Goal: Use online tool/utility: Use online tool/utility

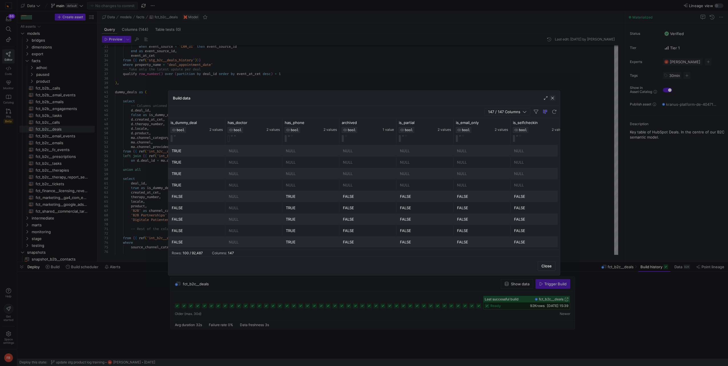
click at [552, 98] on span "button" at bounding box center [553, 98] width 6 height 6
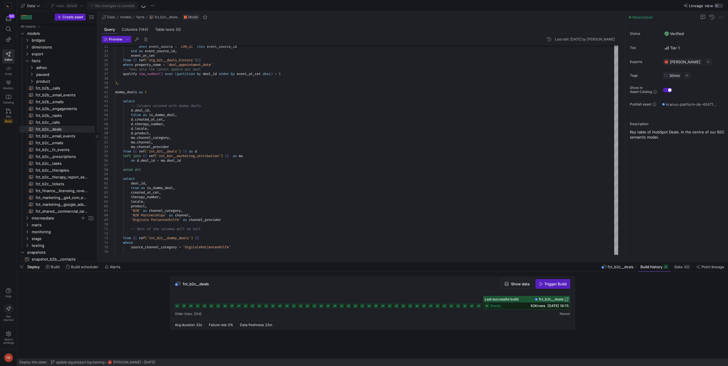
scroll to position [104, 0]
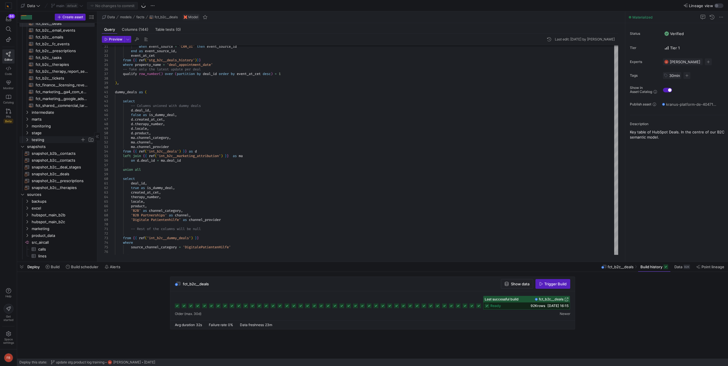
click at [57, 143] on span "testing" at bounding box center [56, 140] width 48 height 7
click at [47, 166] on span "filip_test​​​​​​​​​​" at bounding box center [62, 167] width 52 height 7
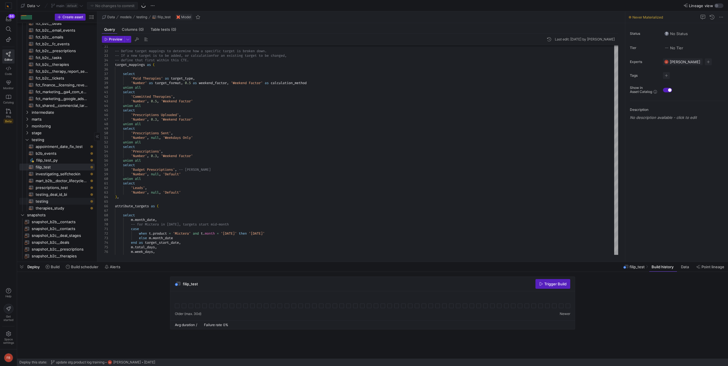
click at [50, 198] on link "testing​​​​​​​​​​" at bounding box center [56, 201] width 75 height 7
type textarea "select p.prescription_id, ma.`traction_categories` from {{ ref('fct_b2c__prescr…"
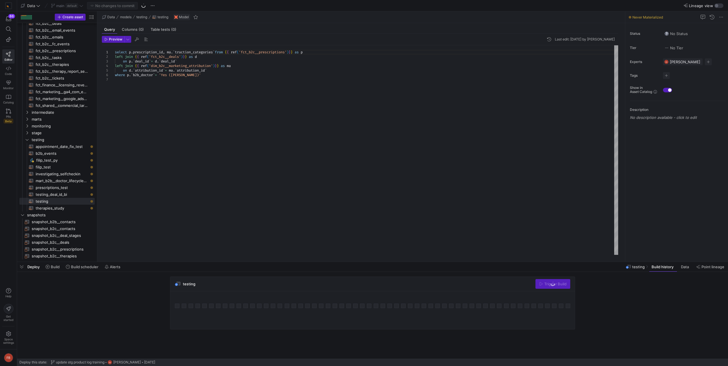
click at [202, 168] on div "select p . prescription_id , ma . ` traction_categories ` from { { ref ( 'fct_b…" at bounding box center [366, 150] width 503 height 210
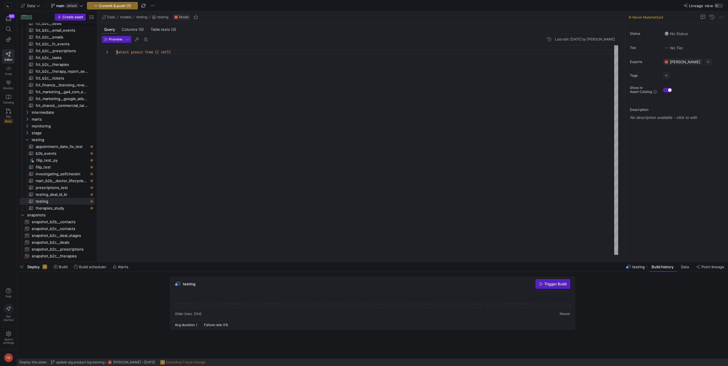
scroll to position [0, 2]
click at [166, 53] on div "select prescr from { { ref } }" at bounding box center [366, 150] width 503 height 210
click at [128, 52] on div "select prescr from { { ref ( 'fct_b2c__prescriptions' ) } } as p" at bounding box center [366, 150] width 503 height 210
click at [129, 53] on div "select prescr from { { ref ( 'fct_b2c__prescriptions' ) } } as p" at bounding box center [366, 150] width 503 height 210
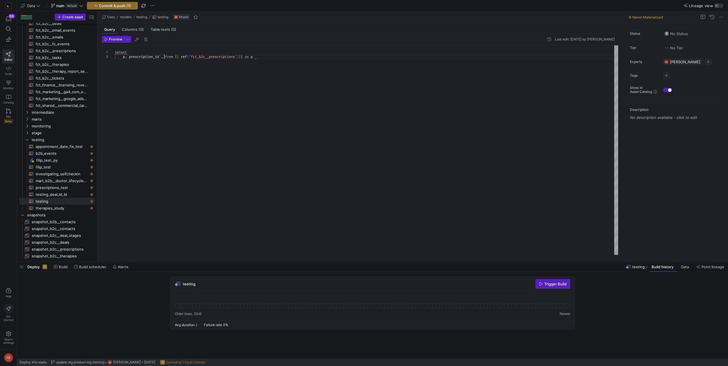
scroll to position [9, 8]
click at [126, 62] on div at bounding box center [364, 183] width 728 height 366
click at [126, 62] on div "select p . ` prescription_id ` , from { { ref ( 'fct_b2c__prescriptions' ) } } …" at bounding box center [366, 150] width 503 height 210
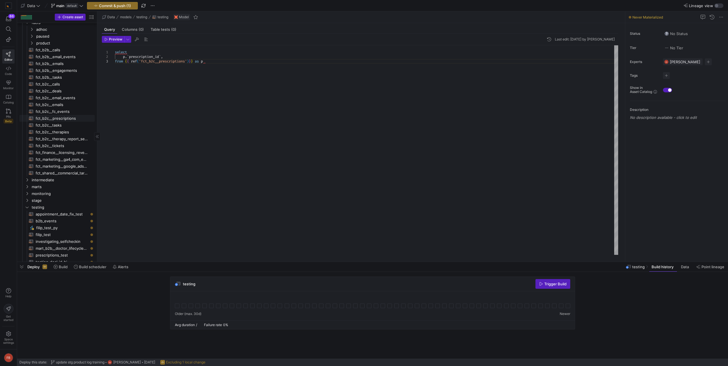
scroll to position [0, 0]
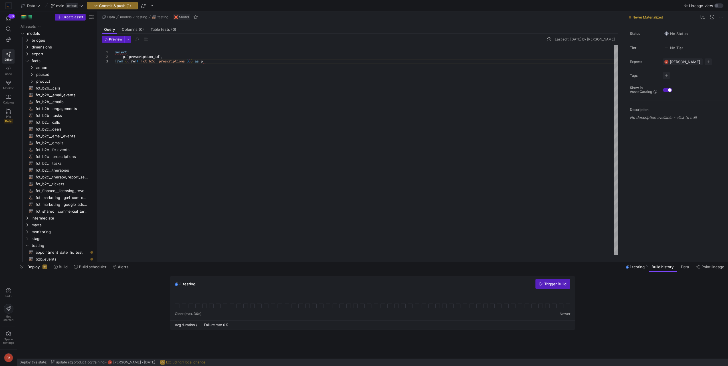
click at [218, 62] on div "select p . ` prescription_id ` , from { { ref ( 'fct_b2c__prescriptions' ) } } …" at bounding box center [366, 150] width 503 height 210
click at [210, 57] on div "select p . ` prescription_id ` , from { { ref ( 'fct_b2c__prescriptions' ) } } …" at bounding box center [366, 150] width 503 height 210
click at [217, 67] on div "select p . ` prescription_id ` , from { { ref ( 'fct_b2c__prescriptions' ) } } …" at bounding box center [366, 150] width 503 height 210
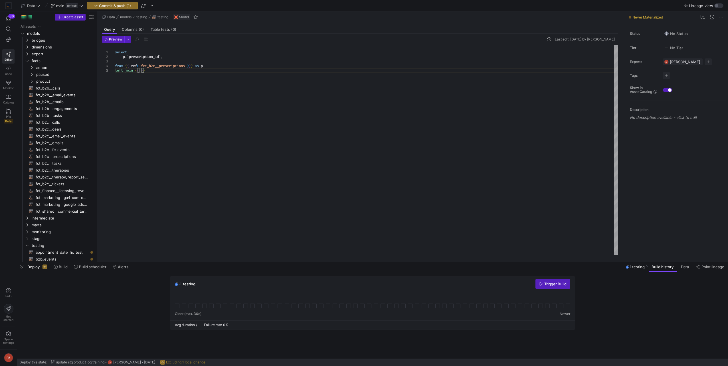
click at [141, 71] on div "select p . ` prescription_id ` , from { { ref ( 'fct_b2c__prescriptions' ) } } …" at bounding box center [366, 150] width 503 height 210
click at [182, 62] on div "select p . ` prescription_id ` , from { { ref ( 'fct_b2c__prescriptions' ) } } …" at bounding box center [366, 150] width 503 height 210
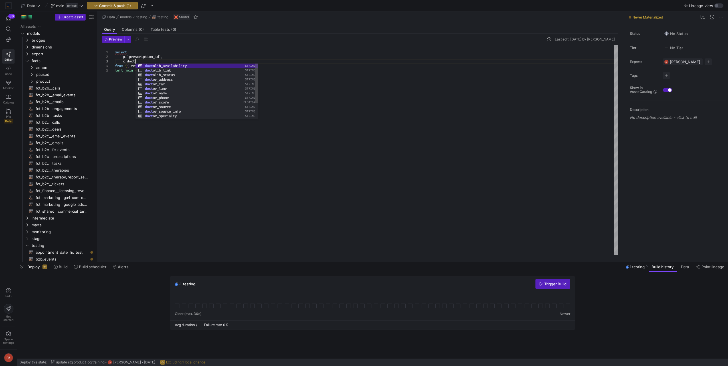
scroll to position [13, 24]
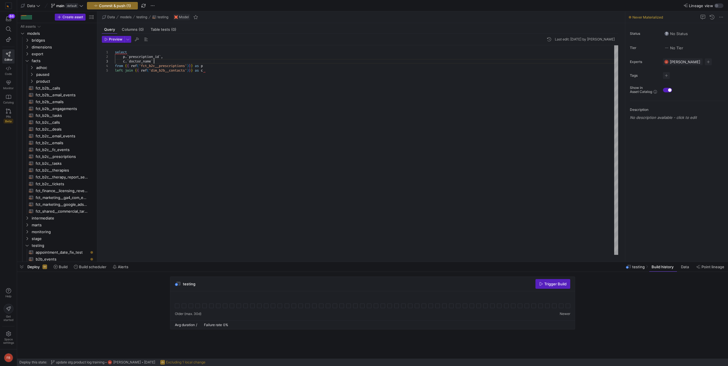
click at [217, 69] on div "select p . ` prescription_id ` , c . ` doctor_name ` from { { ref ( 'fct_b2c__p…" at bounding box center [366, 150] width 503 height 210
click at [212, 82] on div "select p . ` prescription_id ` , c . ` doctor_name ` from { { ref ( 'fct_b2c__p…" at bounding box center [366, 150] width 503 height 210
click at [192, 57] on div "select p . ` prescription_id ` , c . ` doctor_name ` from { { ref ( 'fct_b2c__p…" at bounding box center [366, 150] width 503 height 210
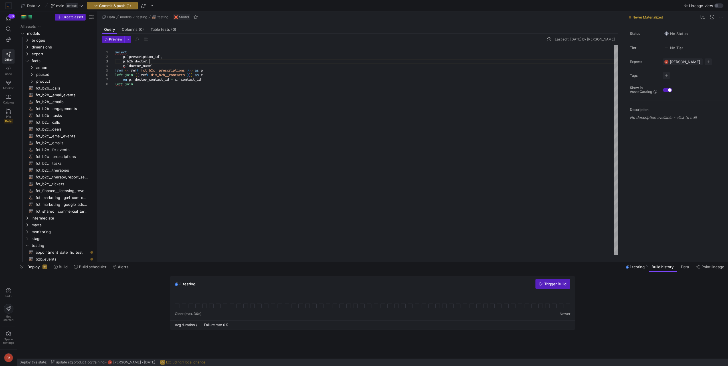
scroll to position [13, 35]
click at [148, 83] on div "select p . ` prescription_id ` , c . ` doctor_name ` from { { ref ( 'fct_b2c__p…" at bounding box center [366, 150] width 503 height 210
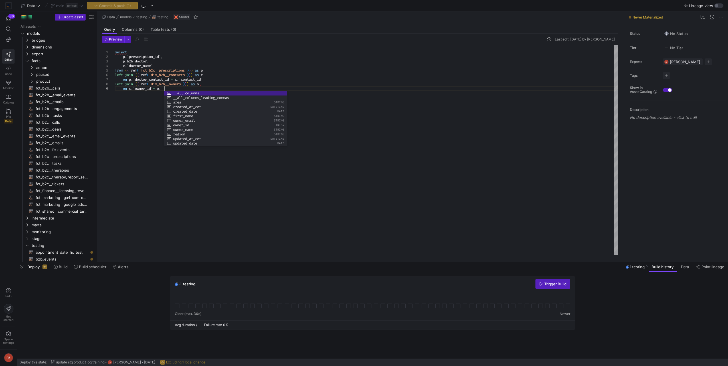
scroll to position [37, 51]
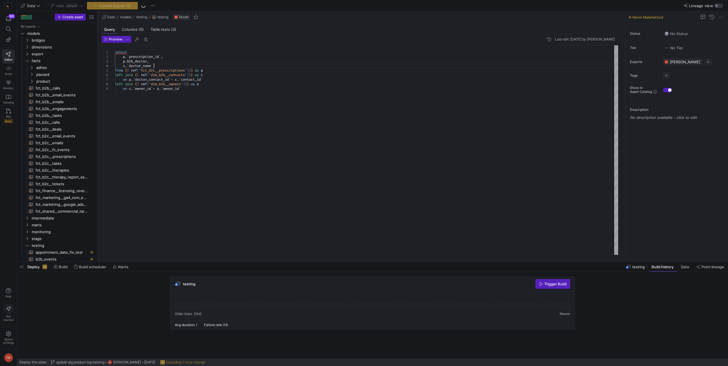
click at [165, 66] on div "select p . ` prescription_id ` , c . ` doctor_name ` from { { ref ( 'fct_b2c__p…" at bounding box center [366, 150] width 503 height 210
click at [165, 66] on div "select p . ` prescription_id ` , p . b2b_doctor , c . ` doctor_name ` , from { …" at bounding box center [366, 150] width 503 height 210
click at [165, 70] on div "select p . ` prescription_id ` , p . b2b_doctor , c . ` doctor_name ` , from { …" at bounding box center [366, 150] width 503 height 210
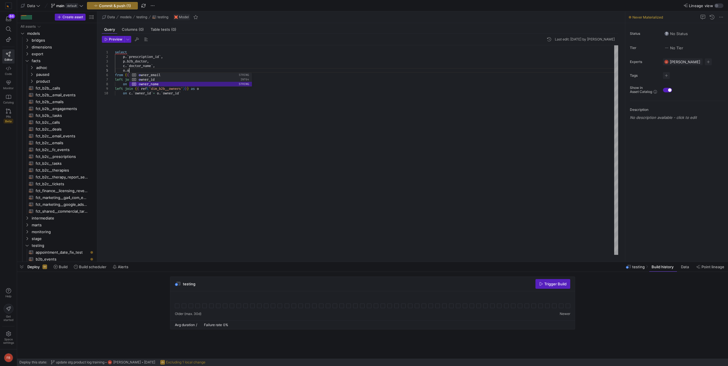
type textarea "select p.`prescription_id`, p.b2b_doctor, c.`doctor_name`, [PERSON_NAME]`owner_…"
click at [180, 128] on div "select p . ` prescription_id ` , p . b2b_doctor , c . ` doctor_name ` , [PERSON…" at bounding box center [366, 150] width 503 height 210
click at [192, 96] on div "select p . ` prescription_id ` , p . b2b_doctor , c . ` doctor_name ` , [PERSON…" at bounding box center [366, 150] width 503 height 210
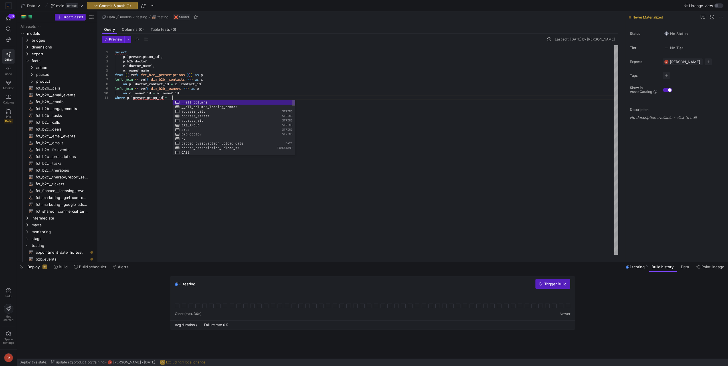
scroll to position [4, 59]
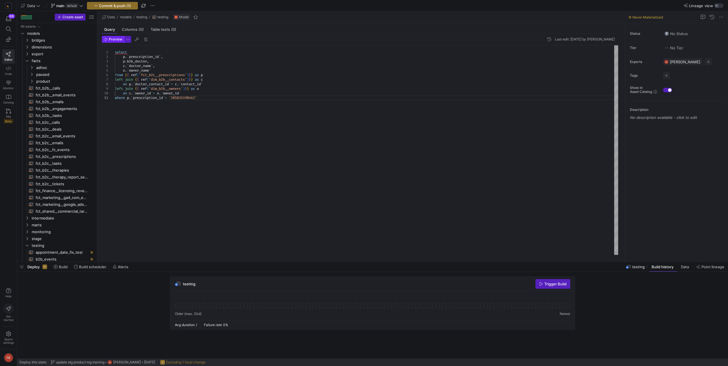
click at [114, 41] on span "Preview" at bounding box center [115, 39] width 13 height 4
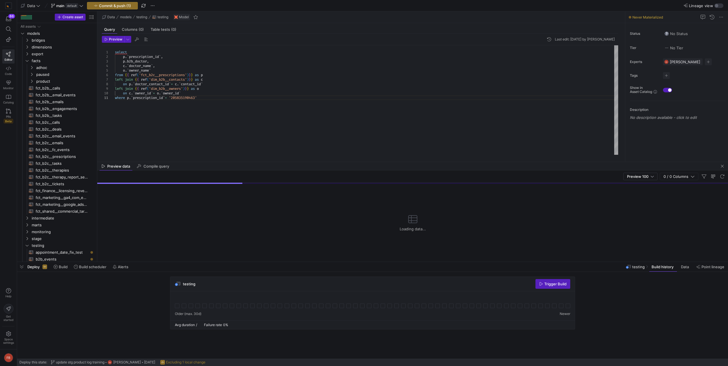
click at [160, 62] on div "select p . ` prescription_id ` , p . b2b_doctor , c . ` doctor_name ` , [PERSON…" at bounding box center [366, 100] width 503 height 110
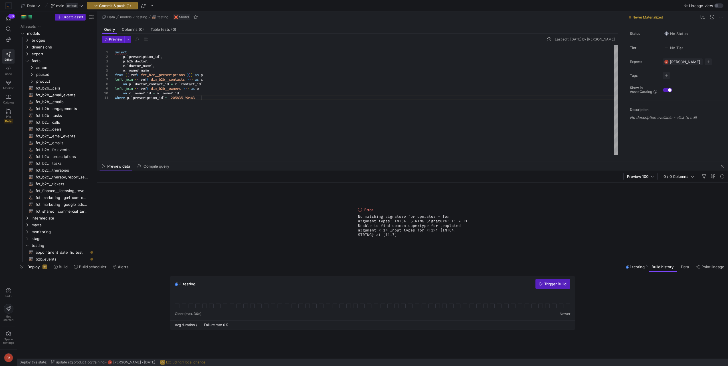
click at [204, 98] on div "select p . ` prescription_id ` , p . b2b_doctor , c . ` doctor_name ` , [PERSON…" at bounding box center [366, 100] width 503 height 110
click at [174, 98] on div "select p . ` prescription_id ` , p . b2b_doctor , c . ` doctor_name ` , [PERSON…" at bounding box center [366, 100] width 503 height 110
click at [118, 41] on span "Preview" at bounding box center [115, 39] width 13 height 4
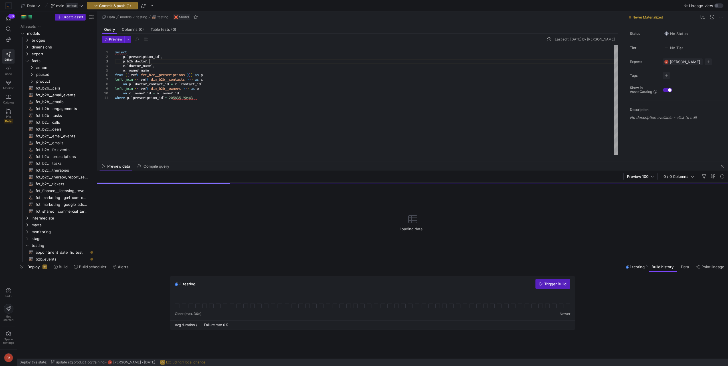
click at [163, 62] on div "select p . ` prescription_id ` , p . b2b_doctor , c . ` doctor_name ` , [PERSON…" at bounding box center [366, 100] width 503 height 110
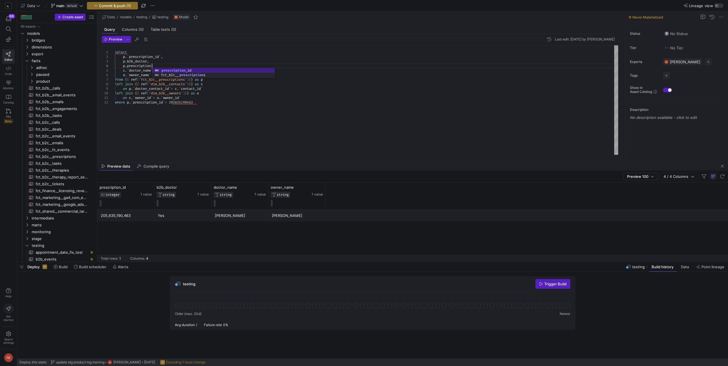
scroll to position [14, 37]
click at [164, 65] on div "select p . ` prescription_id ` , p . b2b_doctor , c . ` doctor_name ` , [PERSON…" at bounding box center [366, 100] width 503 height 110
click at [163, 62] on div "select p . ` prescription_id ` , p . b2b_doctor , c . ` doctor_name ` , [PERSON…" at bounding box center [366, 100] width 503 height 110
type textarea "select p.`prescription_id`, p.b2b_doctor, p.prescription_upload_date, c.`doctor…"
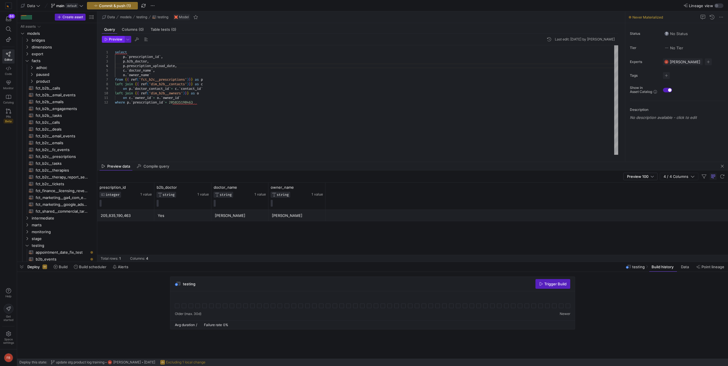
click at [107, 36] on span "button" at bounding box center [113, 39] width 22 height 6
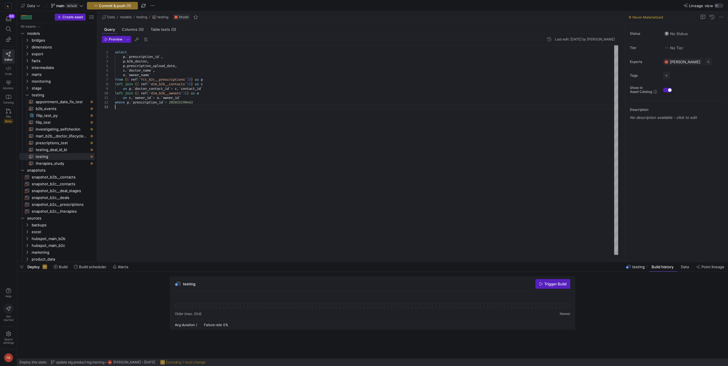
click at [225, 111] on div "select p . ` prescription_id ` , p . b2b_doctor , p . prescription_upload_date …" at bounding box center [366, 150] width 503 height 210
click at [115, 38] on span "Preview" at bounding box center [115, 39] width 13 height 4
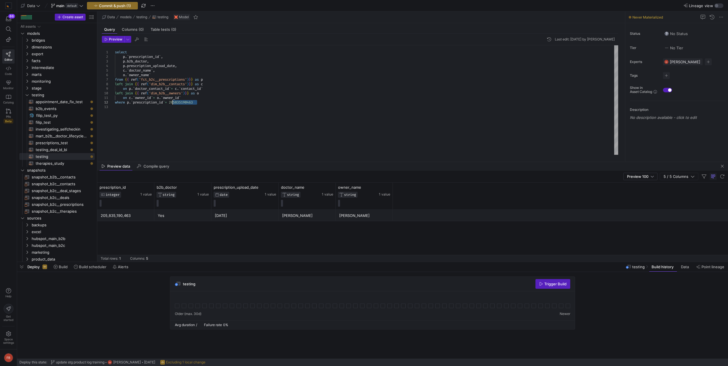
drag, startPoint x: 207, startPoint y: 103, endPoint x: 173, endPoint y: 102, distance: 34.3
click at [173, 102] on div "select p . ` prescription_id ` , p . b2b_doctor , p . prescription_upload_date …" at bounding box center [366, 100] width 503 height 110
click at [44, 49] on span "dimensions" at bounding box center [56, 47] width 48 height 7
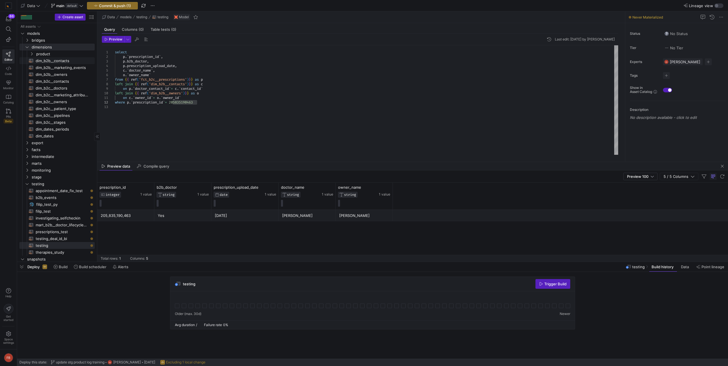
click at [60, 62] on span "dim_b2b__contacts​​​​​​​​​​" at bounding box center [62, 61] width 52 height 7
type textarea "{{ config(materialized = 'table') }} select c.*, --except (), --anything we don…"
